Goal: Task Accomplishment & Management: Complete application form

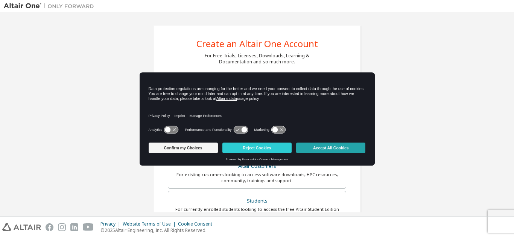
click at [340, 146] on button "Accept All Cookies" at bounding box center [330, 147] width 69 height 11
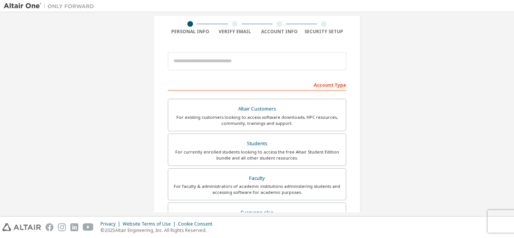
scroll to position [57, 0]
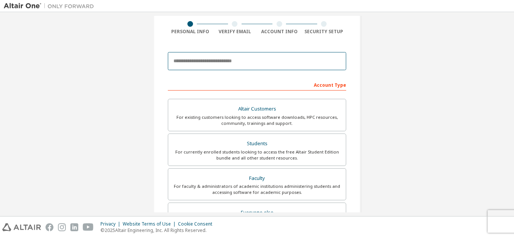
click at [189, 52] on input "email" at bounding box center [257, 61] width 179 height 18
paste input "******"
type input "*"
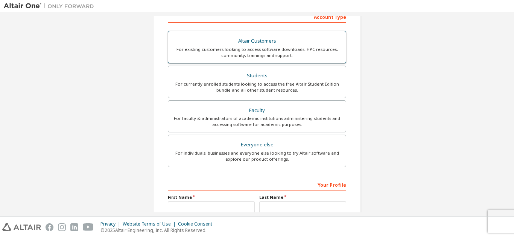
scroll to position [149, 0]
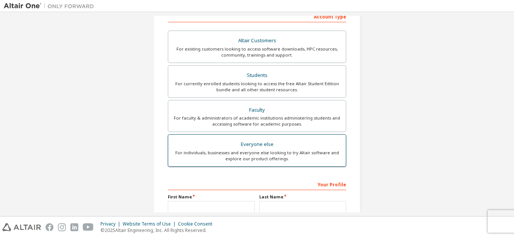
type input "**********"
click at [255, 152] on div "For individuals, businesses and everyone else looking to try Altair software an…" at bounding box center [257, 156] width 169 height 12
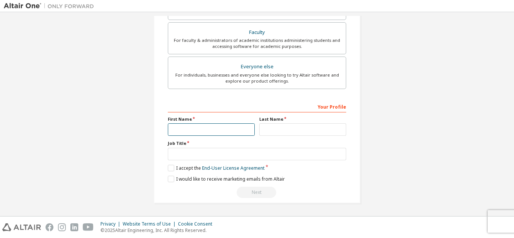
click at [204, 127] on input "text" at bounding box center [211, 129] width 87 height 12
type input "*"
type input "******"
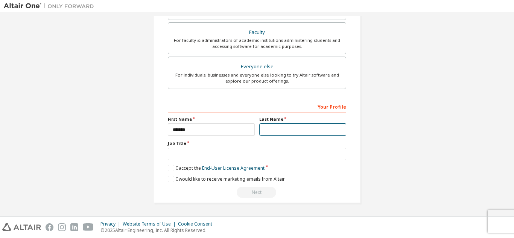
click at [261, 127] on input "text" at bounding box center [302, 129] width 87 height 12
type input "********"
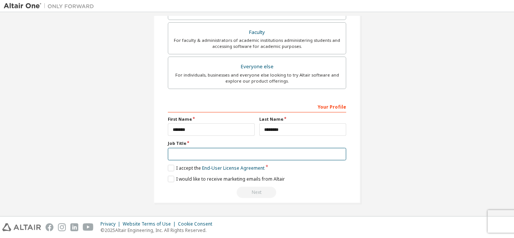
click at [214, 155] on input "text" at bounding box center [257, 154] width 179 height 12
type input "*******"
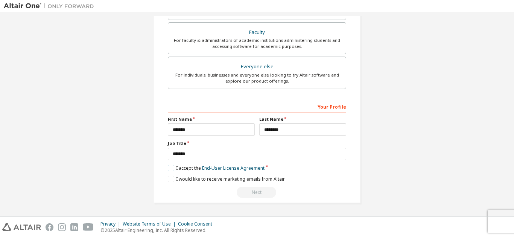
click at [168, 169] on label "I accept the End-User License Agreement" at bounding box center [216, 168] width 97 height 6
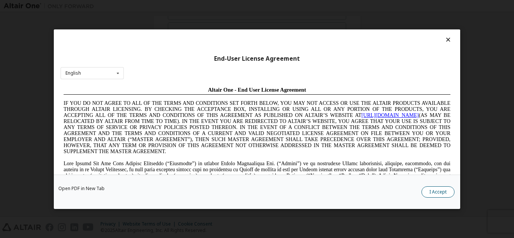
scroll to position [0, 0]
click at [430, 192] on button "I Accept" at bounding box center [438, 191] width 33 height 11
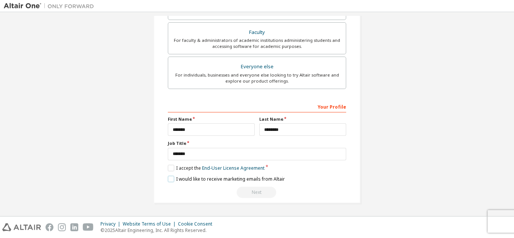
click at [171, 179] on label "I would like to receive marketing emails from Altair" at bounding box center [226, 178] width 117 height 6
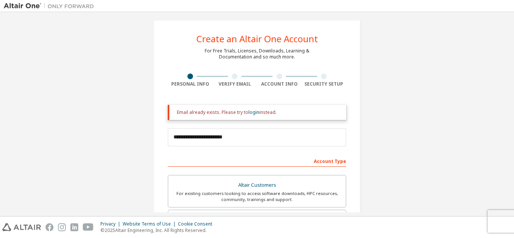
scroll to position [227, 0]
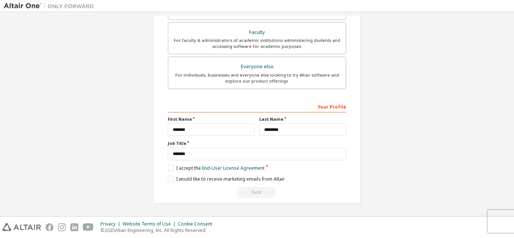
click at [254, 193] on div "Next" at bounding box center [257, 191] width 179 height 11
click at [253, 193] on div "Next" at bounding box center [257, 191] width 179 height 11
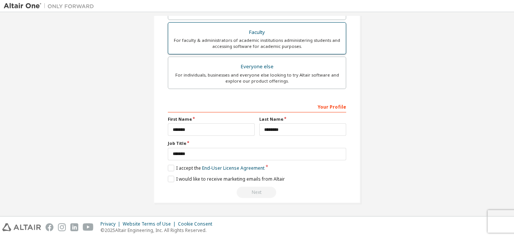
click at [244, 38] on div "For faculty & administrators of academic institutions administering students an…" at bounding box center [257, 43] width 169 height 12
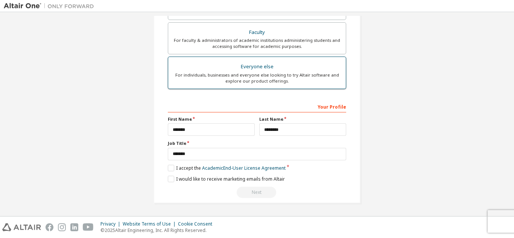
click at [247, 58] on label "Everyone else For individuals, businesses and everyone else looking to try Alta…" at bounding box center [257, 72] width 179 height 32
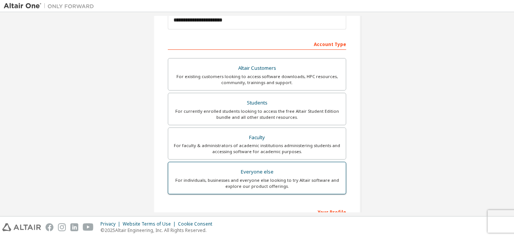
scroll to position [121, 0]
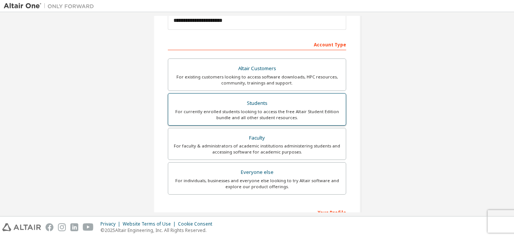
click at [252, 116] on div "For currently enrolled students looking to access the free Altair Student Editi…" at bounding box center [257, 114] width 169 height 12
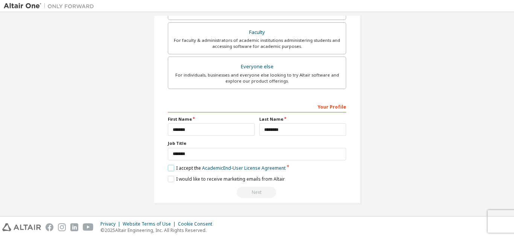
click at [168, 169] on label "I accept the Academic End-User License Agreement" at bounding box center [227, 168] width 118 height 6
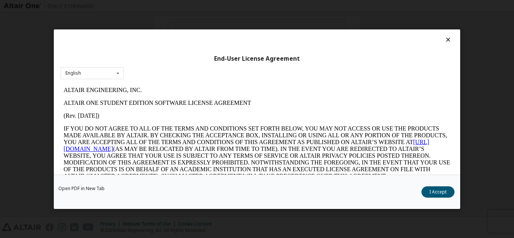
scroll to position [0, 0]
click at [436, 189] on button "I Accept" at bounding box center [438, 191] width 33 height 11
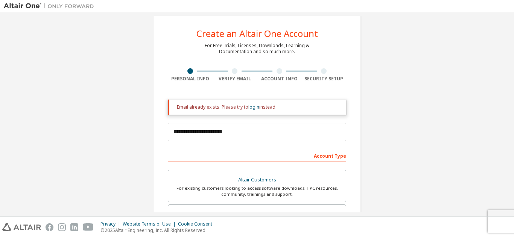
scroll to position [9, 0]
click at [232, 73] on div at bounding box center [235, 72] width 6 height 6
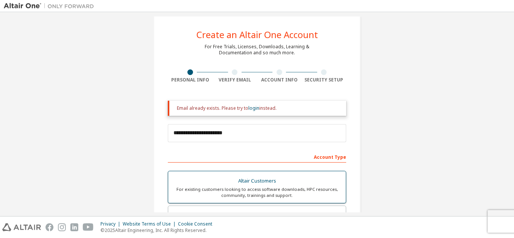
click at [238, 179] on div "Altair Customers" at bounding box center [257, 180] width 169 height 11
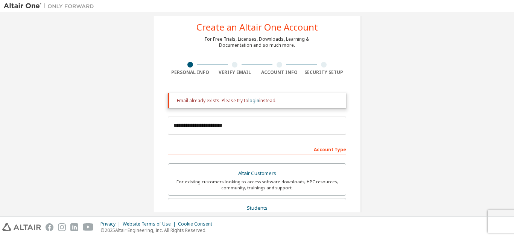
scroll to position [0, 0]
